Goal: Information Seeking & Learning: Learn about a topic

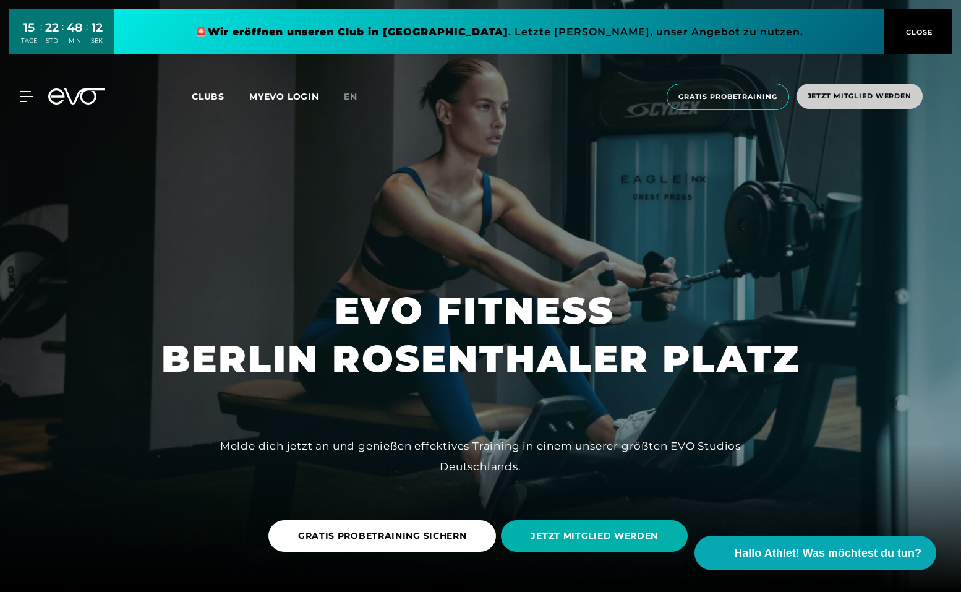
click at [853, 100] on span "Jetzt Mitglied werden" at bounding box center [859, 96] width 104 height 11
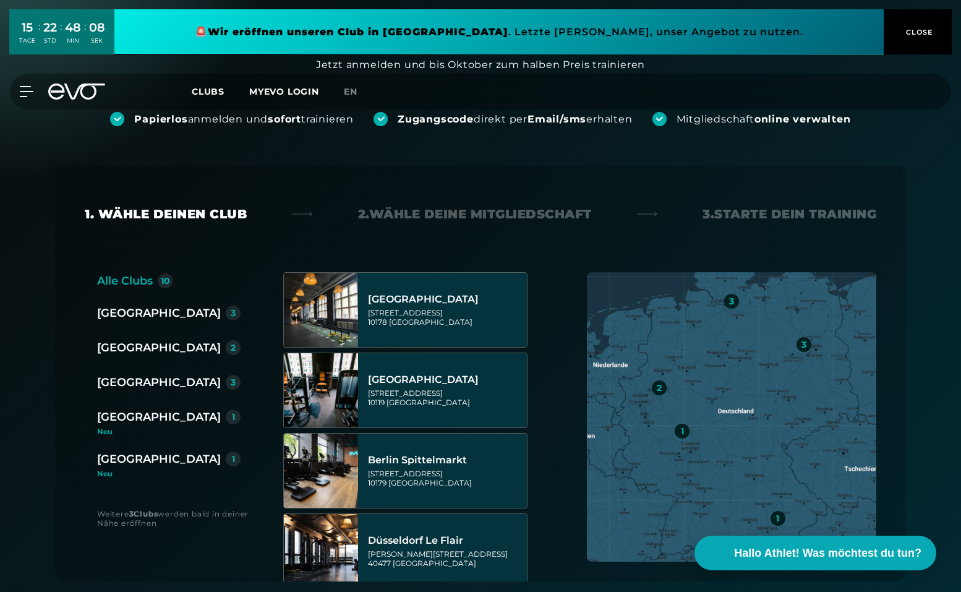
scroll to position [144, 0]
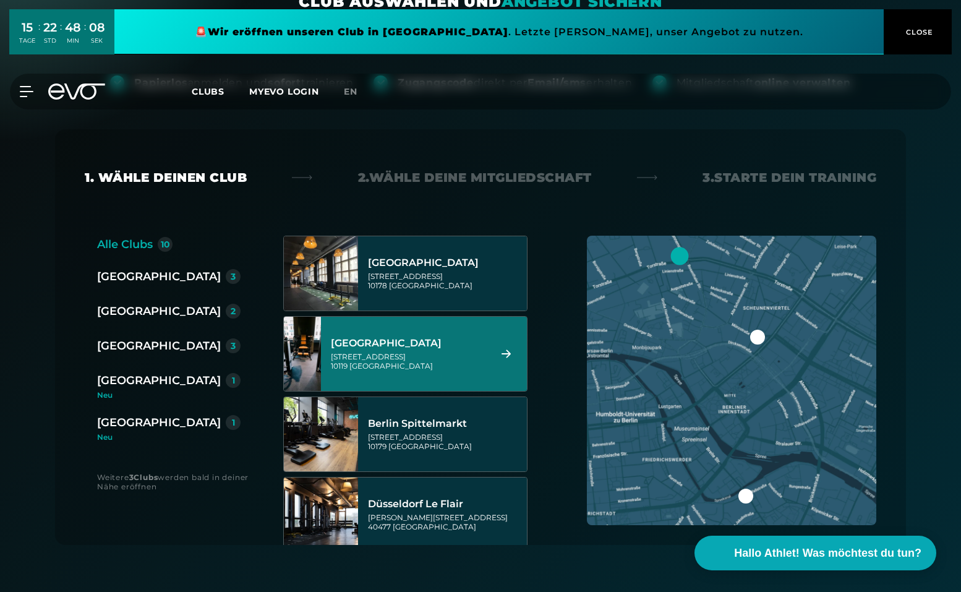
click at [351, 341] on div "[GEOGRAPHIC_DATA]" at bounding box center [408, 343] width 155 height 12
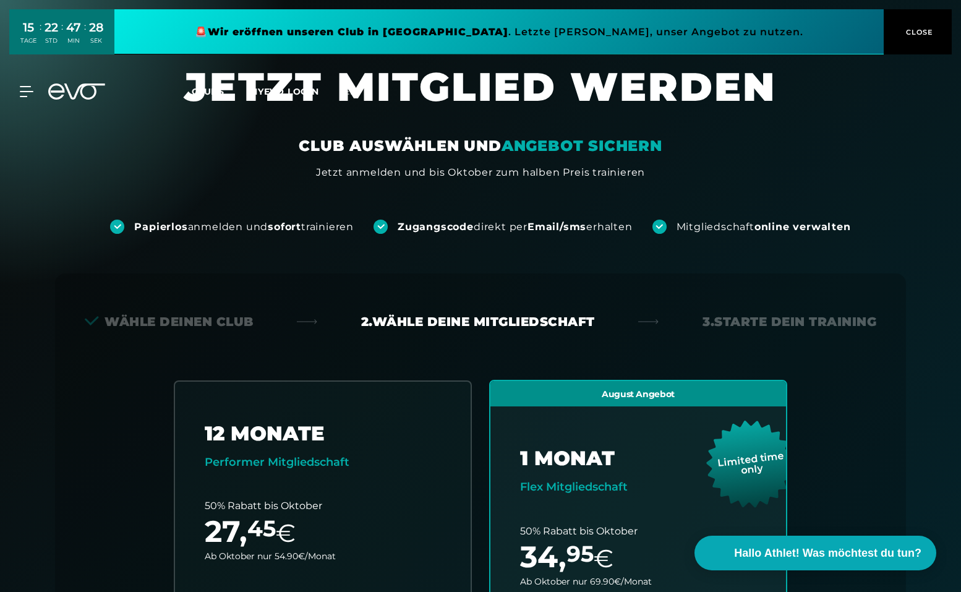
scroll to position [0, 0]
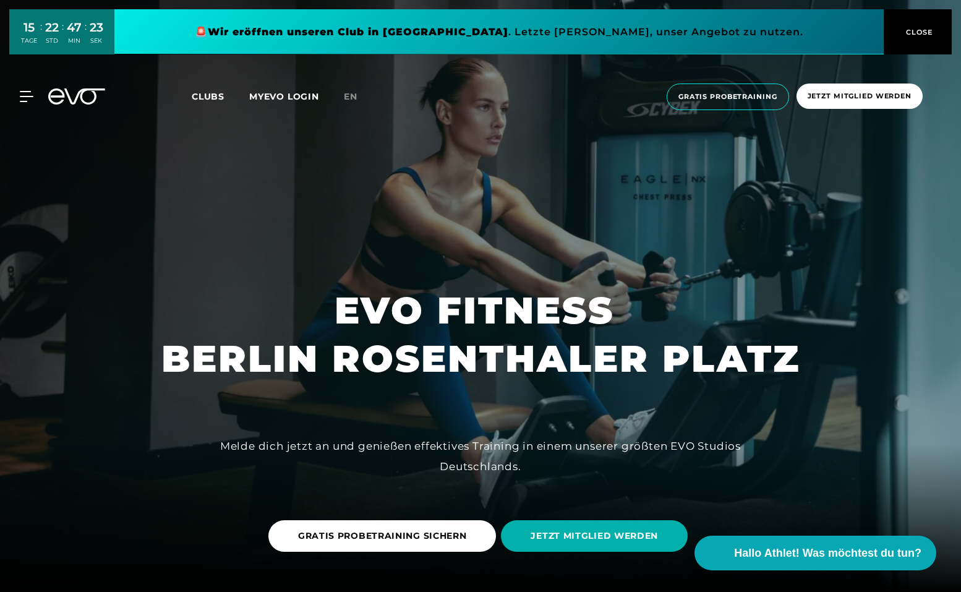
click at [212, 93] on span "Clubs" at bounding box center [208, 96] width 33 height 11
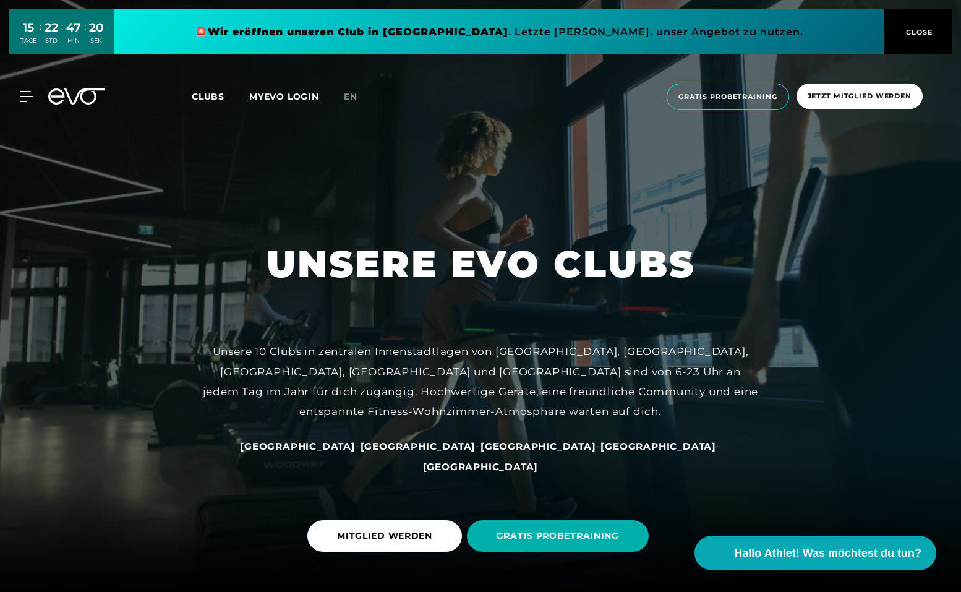
scroll to position [69, 0]
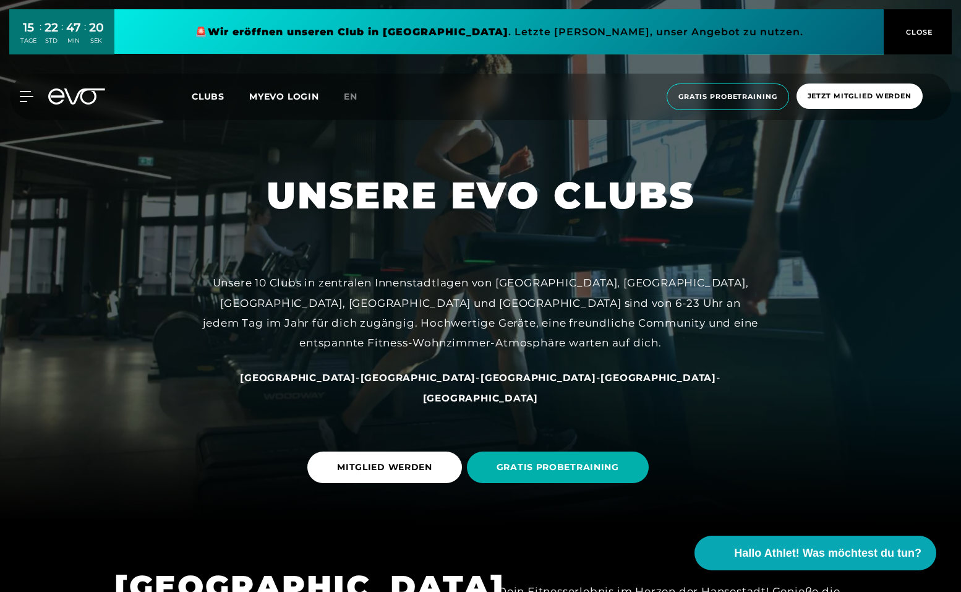
click at [405, 383] on span "[GEOGRAPHIC_DATA]" at bounding box center [418, 378] width 116 height 12
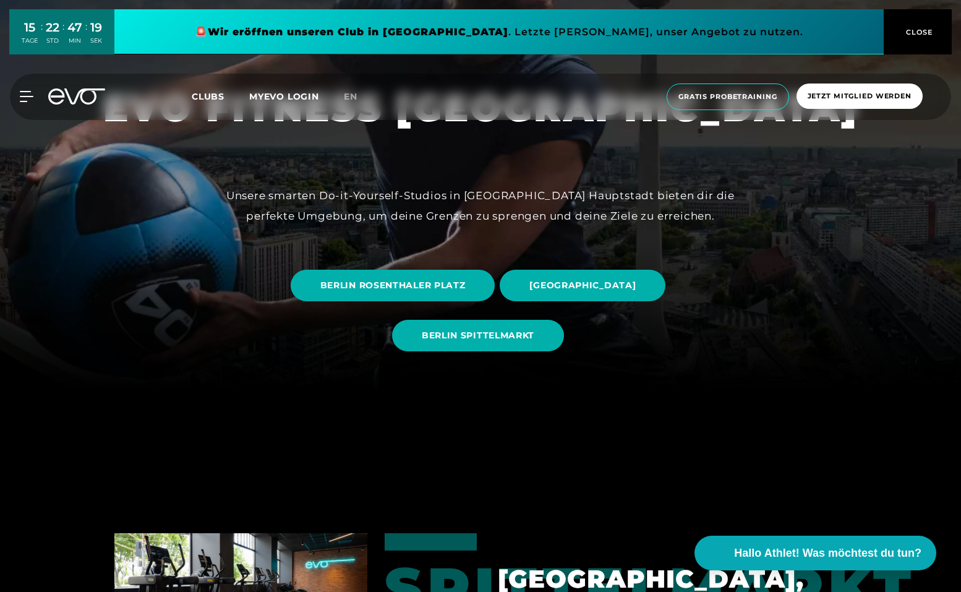
scroll to position [281, 0]
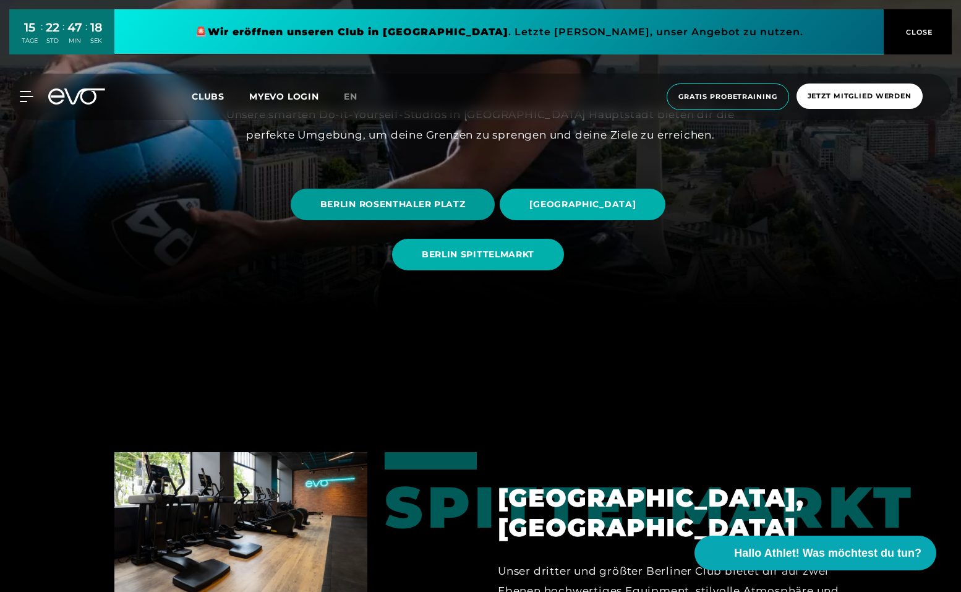
click at [417, 200] on span "BERLIN ROSENTHALER PLATZ" at bounding box center [392, 204] width 145 height 13
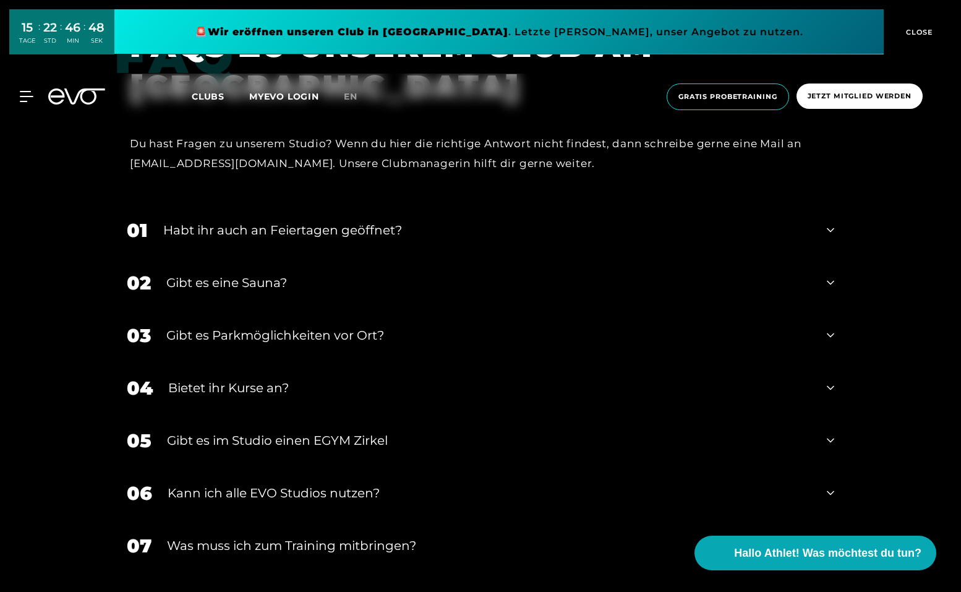
scroll to position [4684, 0]
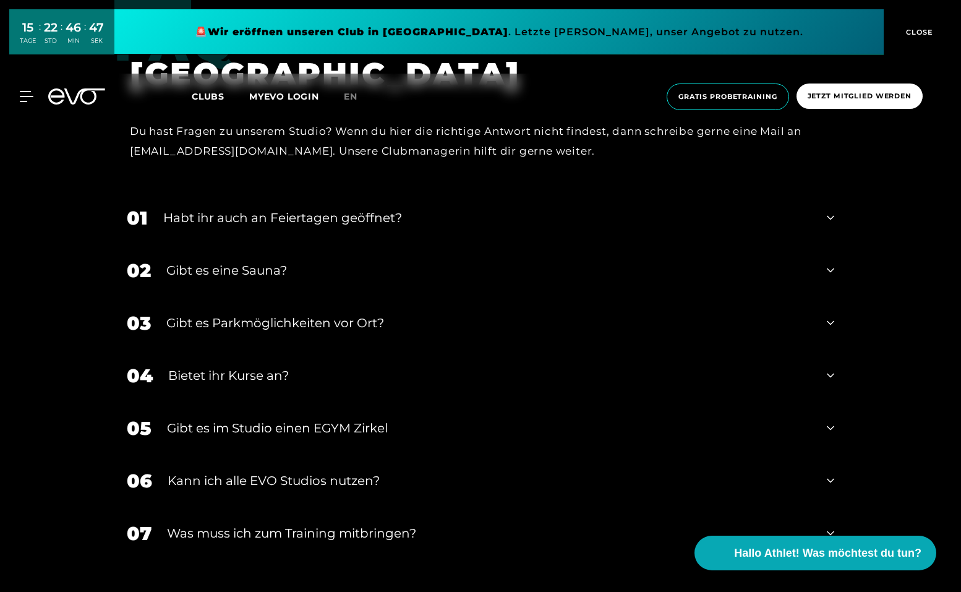
click at [292, 261] on div "Gibt es eine Sauna?" at bounding box center [488, 270] width 645 height 19
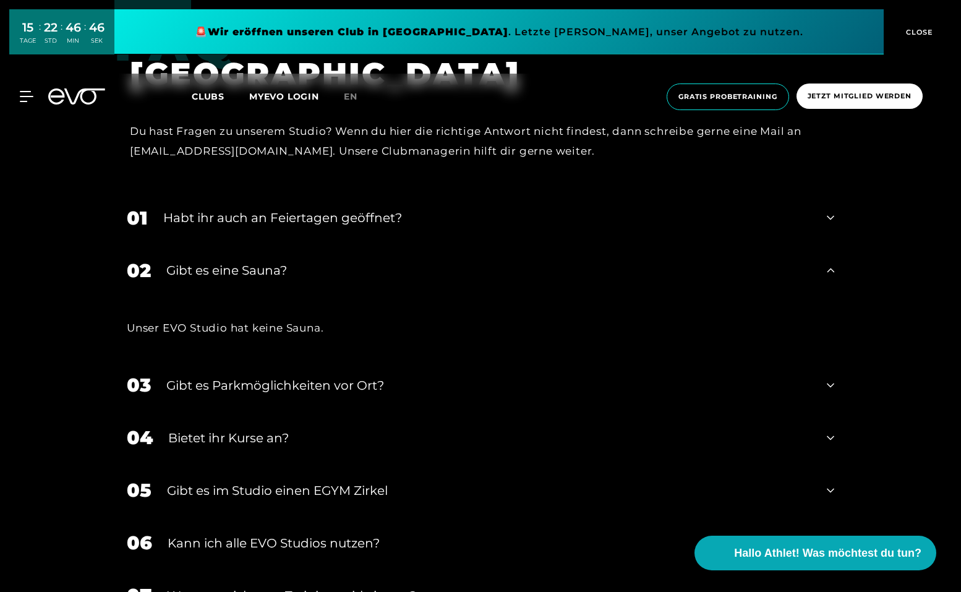
click at [308, 376] on div "Gibt es Parkmöglichkeiten vor Ort?" at bounding box center [488, 385] width 645 height 19
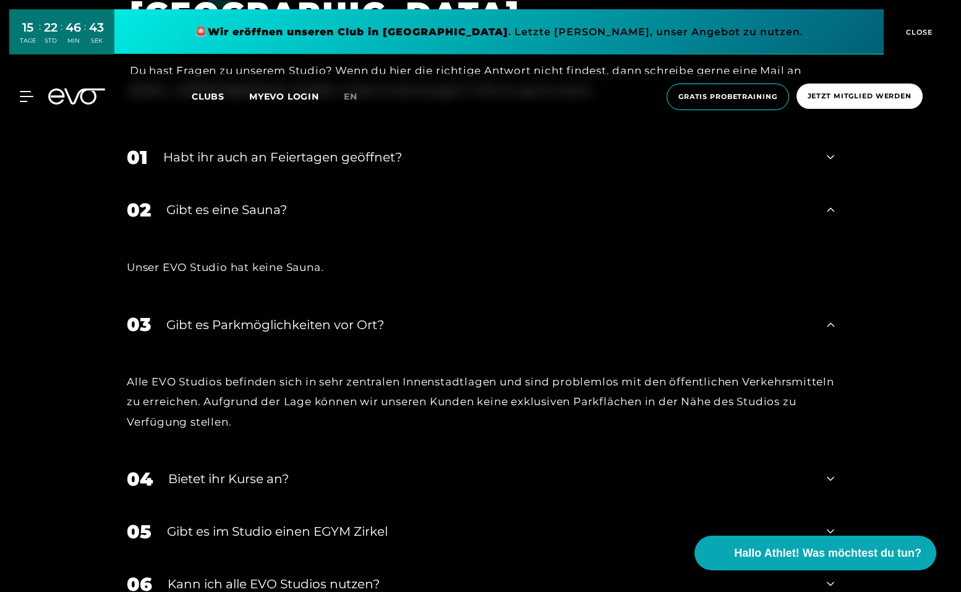
scroll to position [4826, 0]
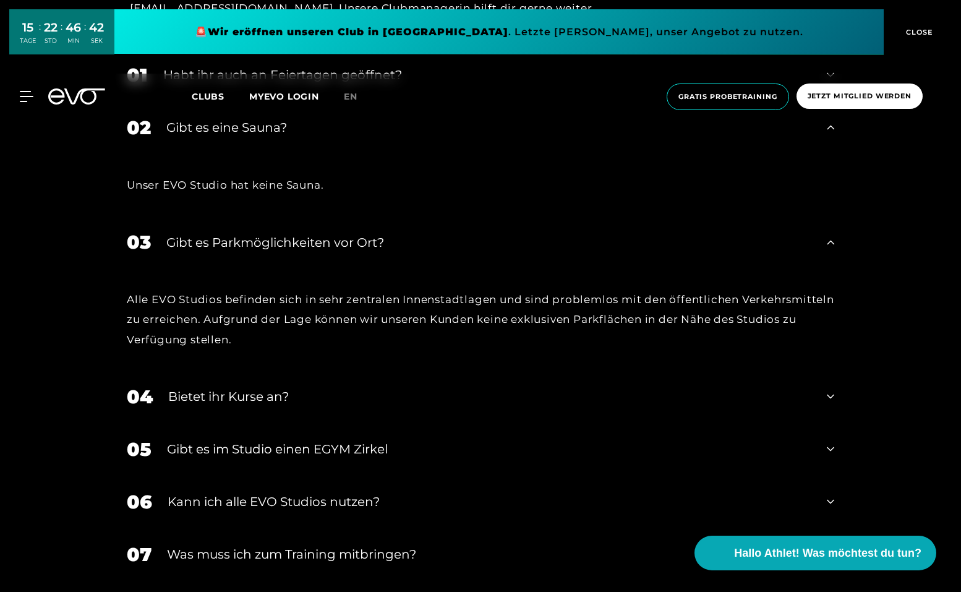
click at [254, 390] on div "Bietet ihr Kurse an?" at bounding box center [489, 396] width 643 height 19
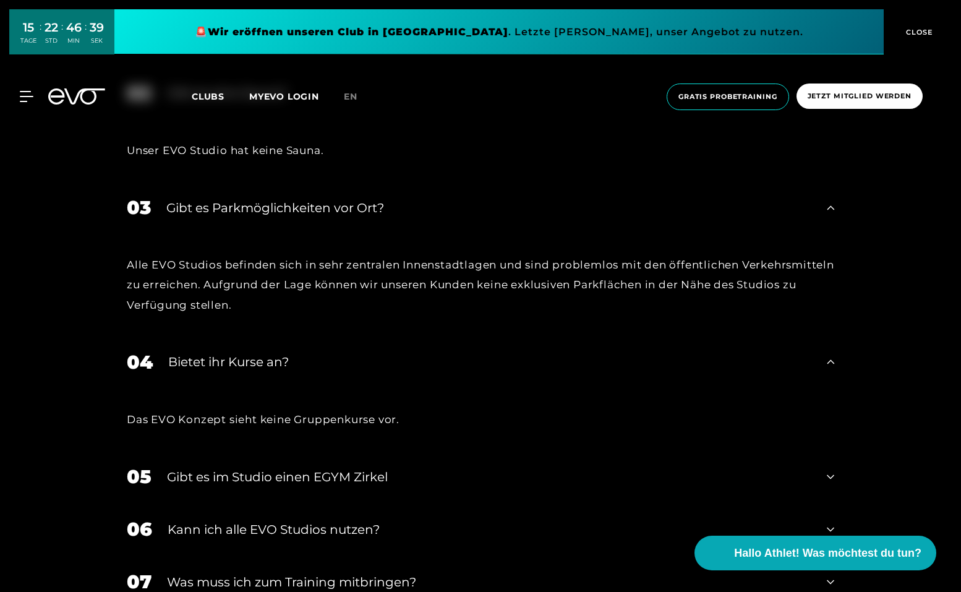
scroll to position [4897, 0]
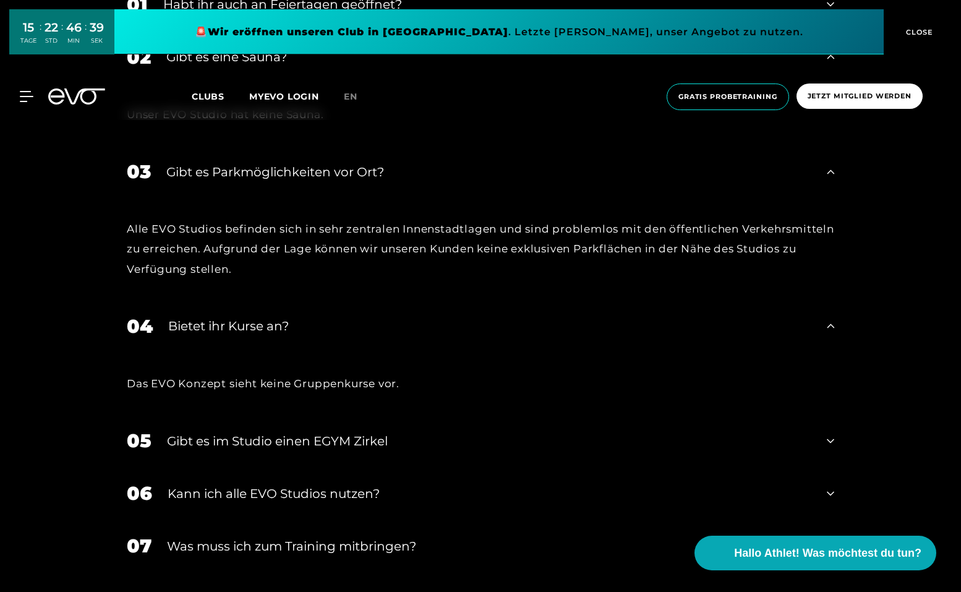
click at [318, 432] on div "Gibt es im Studio einen EGYM Zirkel" at bounding box center [489, 441] width 644 height 19
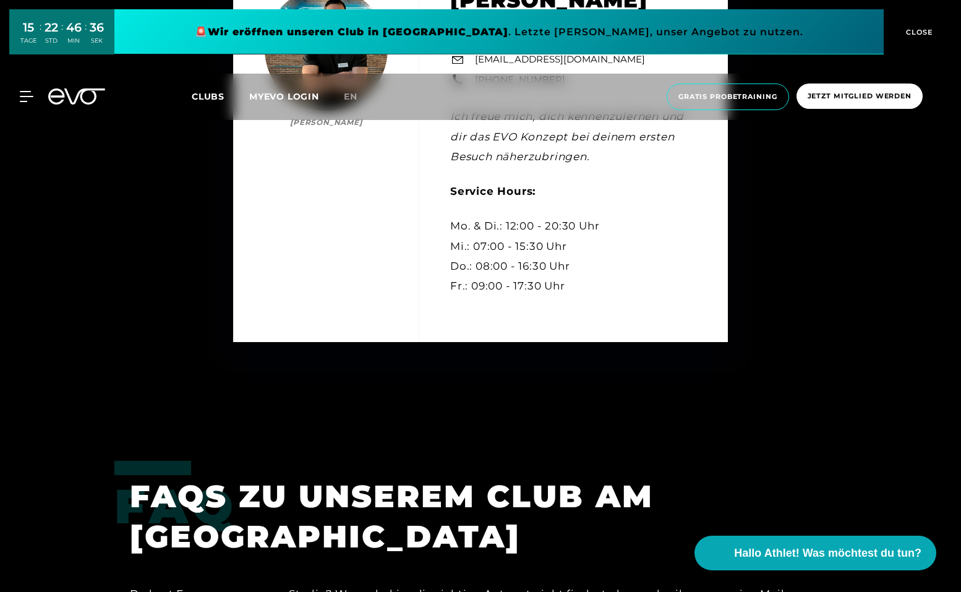
scroll to position [4161, 0]
